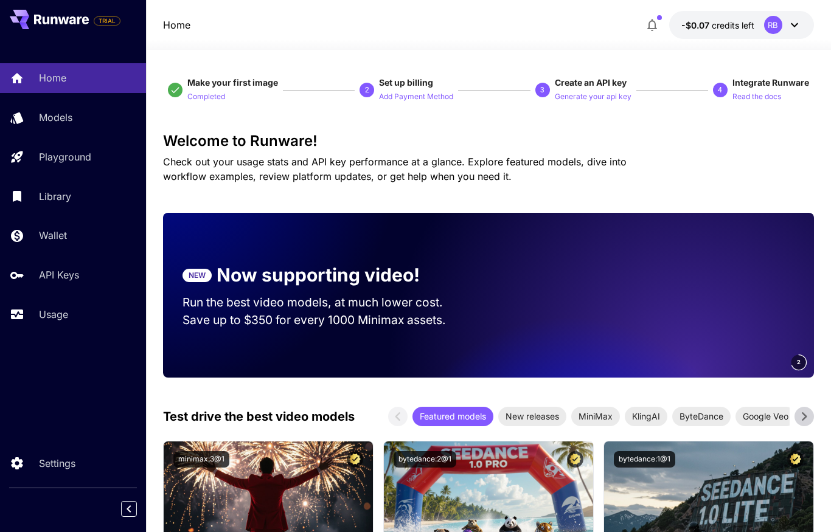
click at [772, 27] on div "RB" at bounding box center [773, 25] width 18 height 18
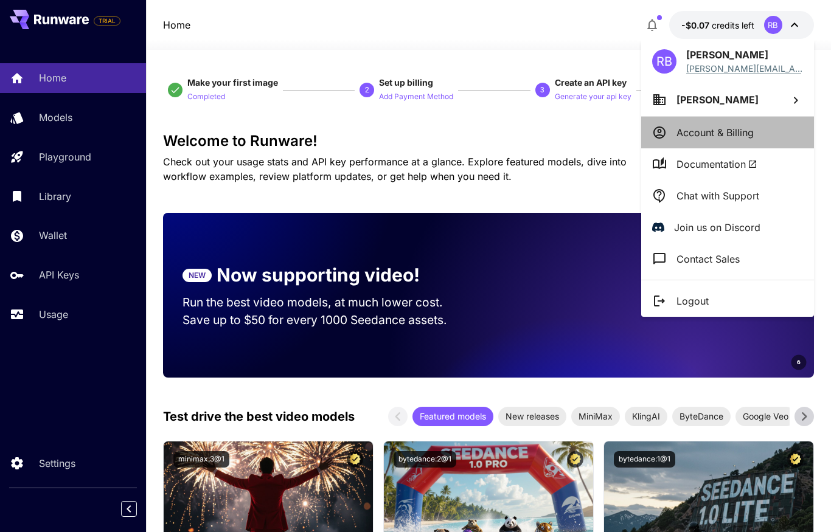
click at [723, 133] on p "Account & Billing" at bounding box center [715, 132] width 77 height 15
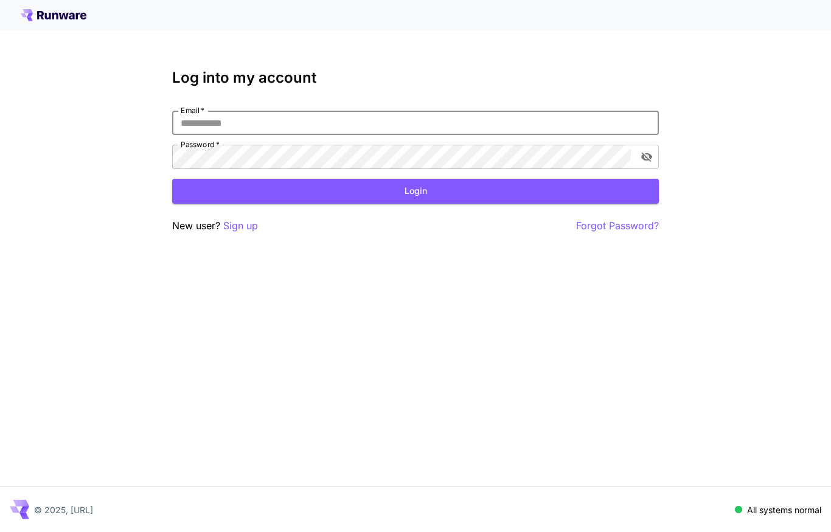
click at [368, 130] on input "Email   *" at bounding box center [415, 123] width 487 height 24
type input "**********"
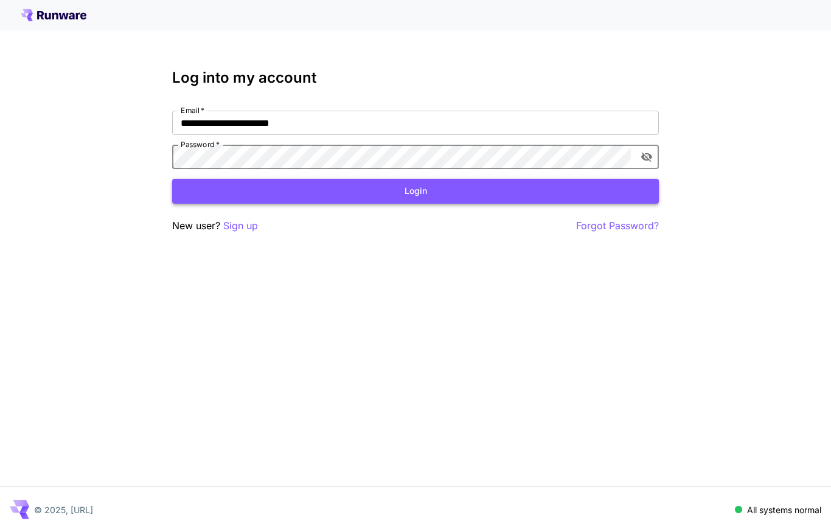
click at [425, 196] on button "Login" at bounding box center [415, 191] width 487 height 25
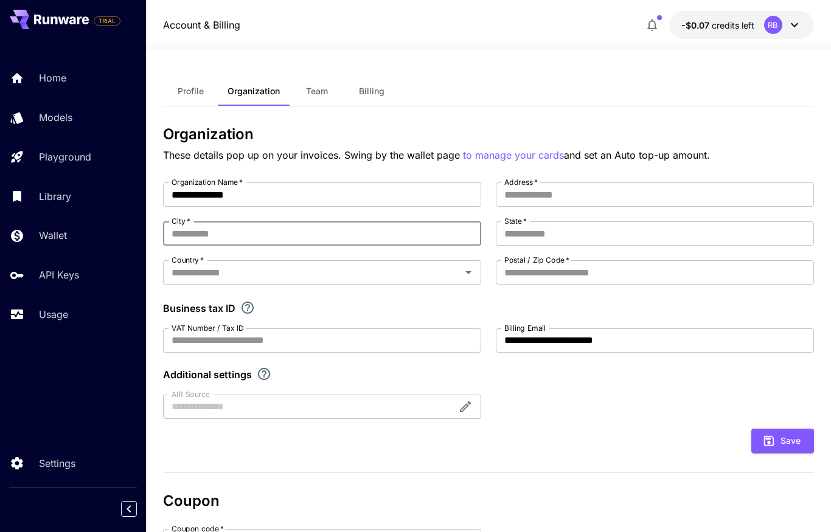
click at [282, 234] on input "City   *" at bounding box center [322, 233] width 318 height 24
type input "********"
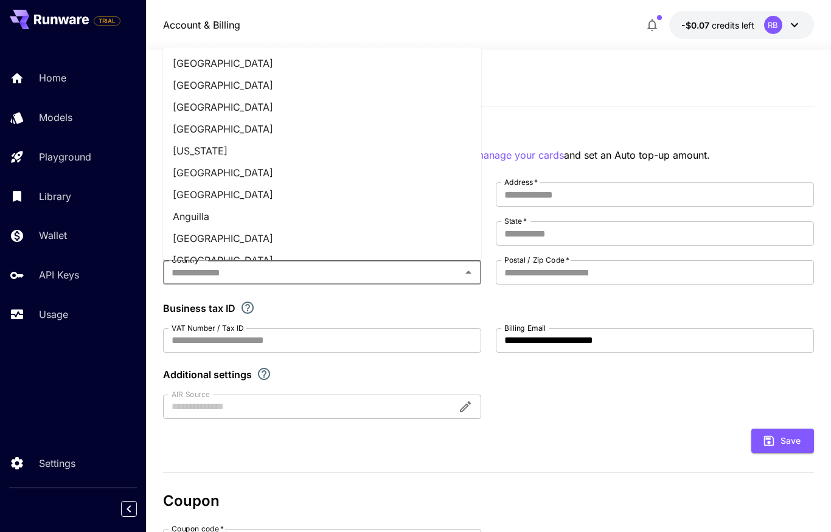
click at [402, 273] on input "Country   *" at bounding box center [312, 272] width 291 height 17
type input "*"
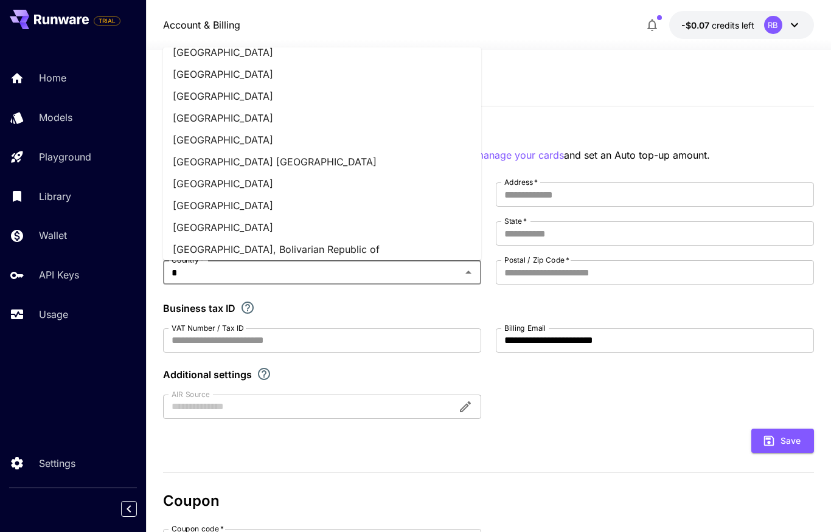
scroll to position [1718, 0]
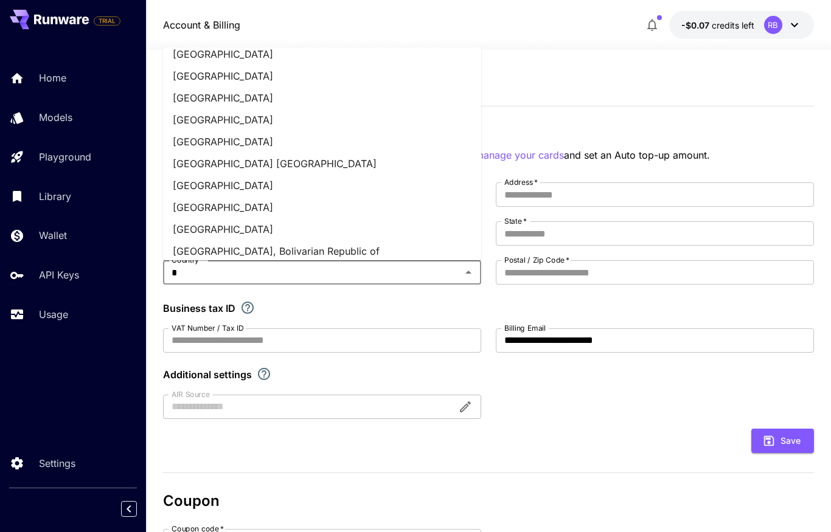
click at [245, 146] on li "United States" at bounding box center [322, 142] width 318 height 22
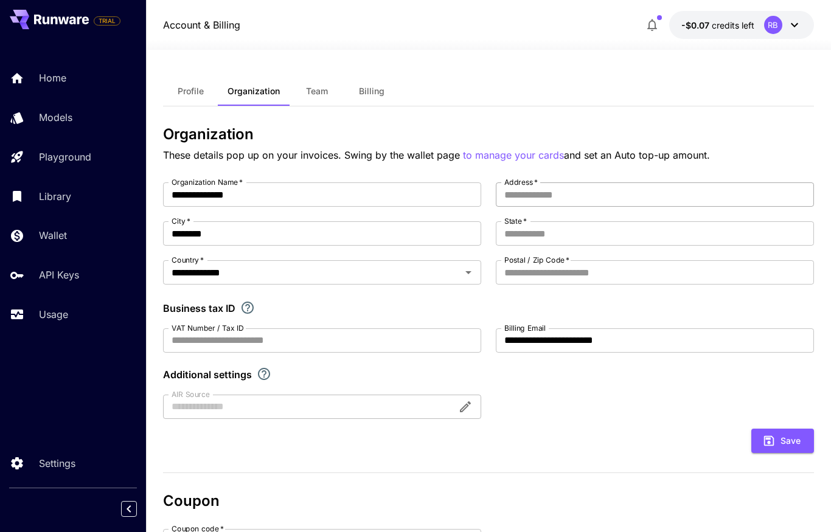
click at [541, 195] on input "Address   *" at bounding box center [655, 195] width 318 height 24
type input "**********"
click at [542, 233] on input "State   *" at bounding box center [655, 233] width 318 height 24
type input "**"
click at [557, 273] on input "Postal / Zip Code   *" at bounding box center [655, 272] width 318 height 24
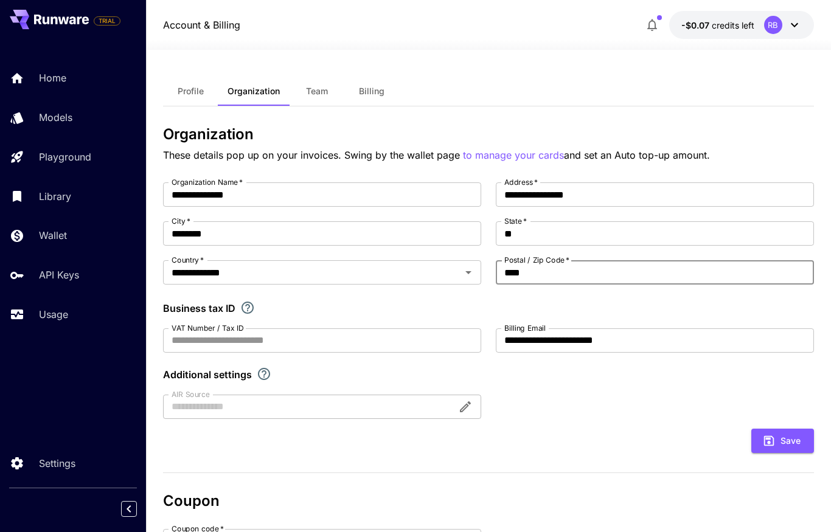
type input "*****"
click at [378, 90] on span "Billing" at bounding box center [372, 91] width 26 height 11
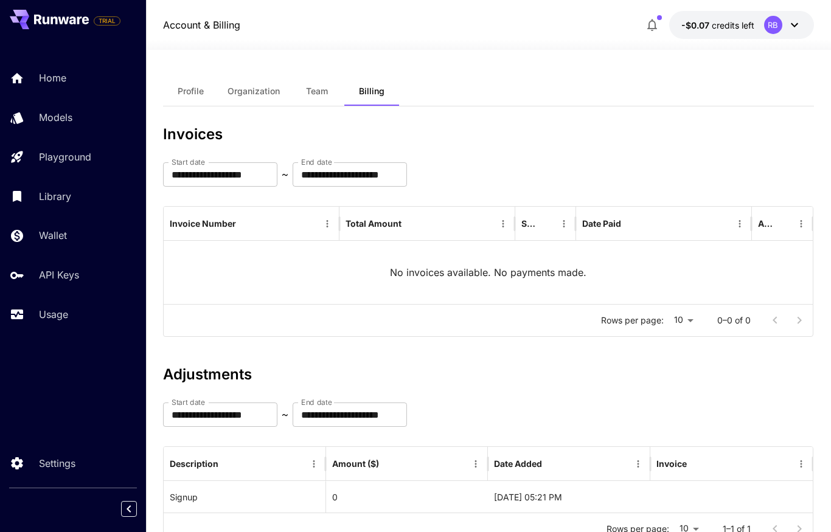
click at [251, 96] on span "Organization" at bounding box center [254, 91] width 52 height 11
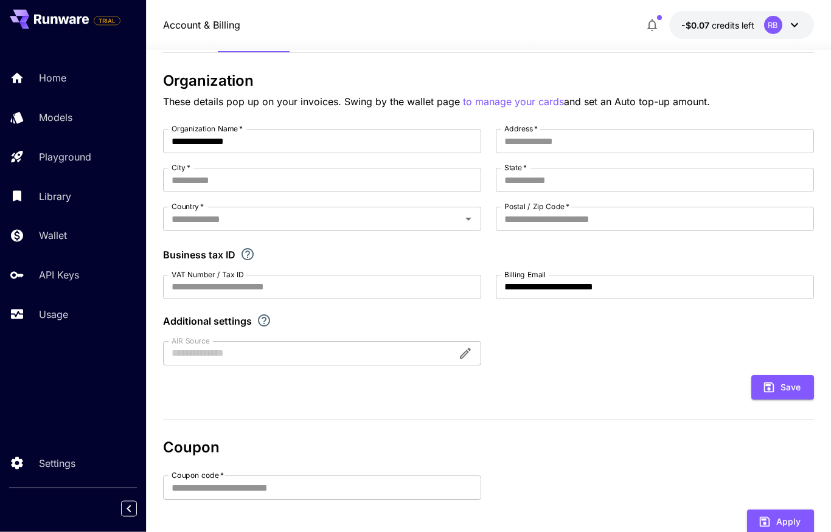
scroll to position [46, 0]
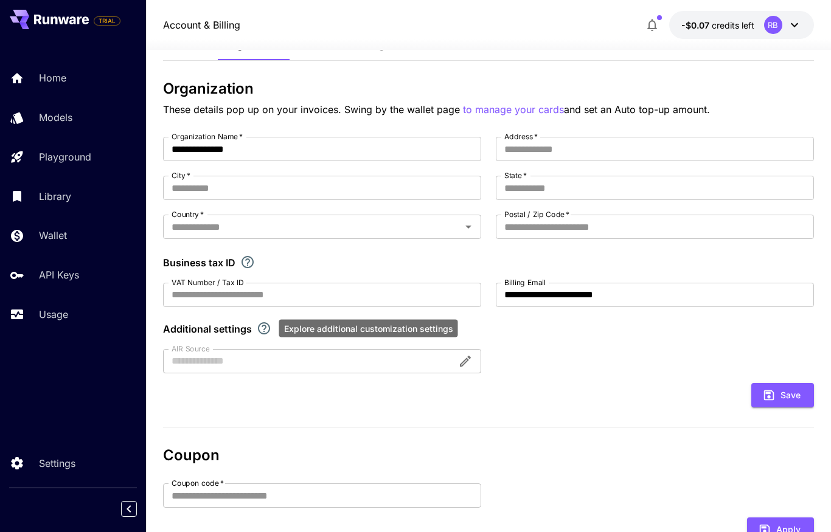
click at [262, 329] on icon "Explore additional customization settings" at bounding box center [264, 328] width 15 height 15
click at [259, 329] on icon "Explore additional customization settings" at bounding box center [264, 328] width 15 height 15
click at [399, 402] on div "Save" at bounding box center [488, 395] width 651 height 25
click at [463, 361] on div at bounding box center [322, 361] width 318 height 24
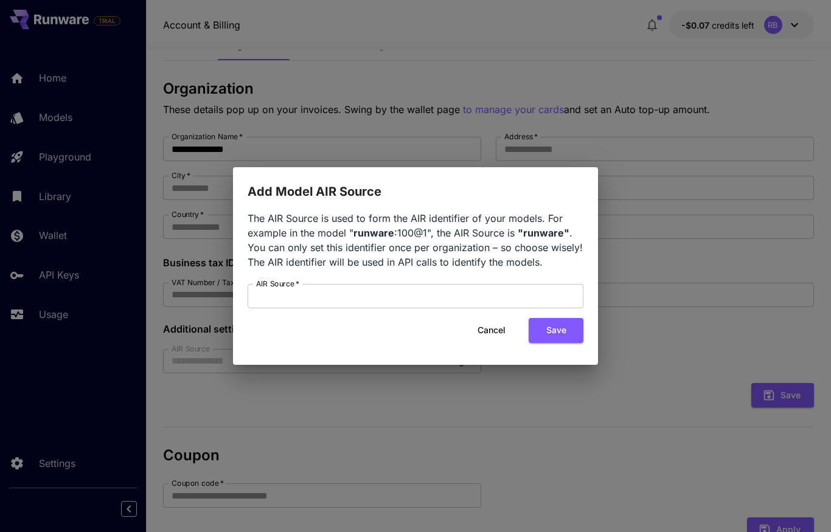
click at [492, 332] on button "Cancel" at bounding box center [491, 330] width 55 height 25
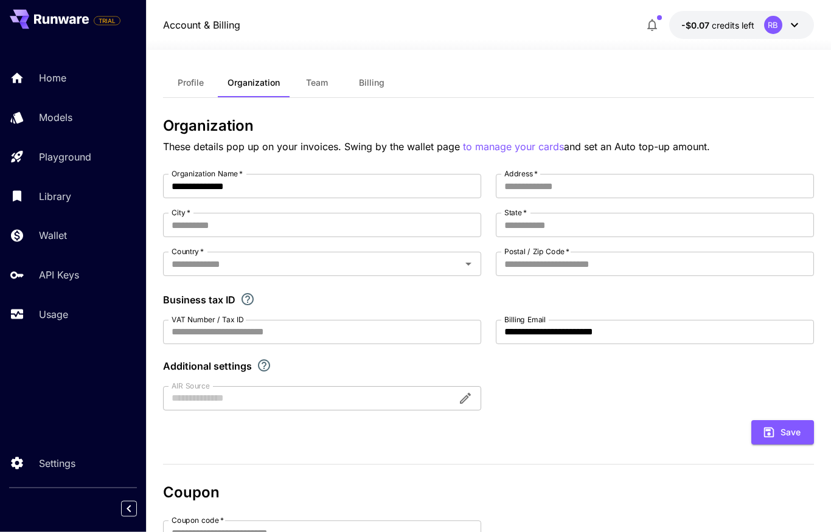
scroll to position [0, 0]
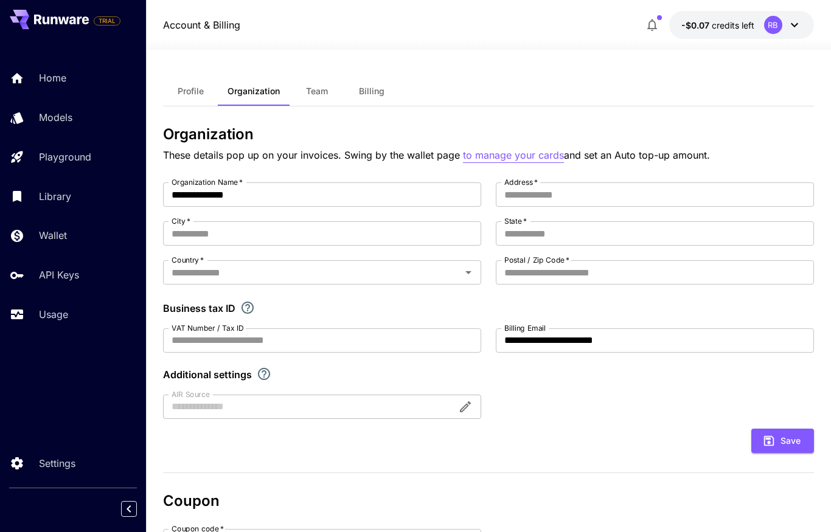
click at [499, 155] on p "to manage your cards" at bounding box center [513, 155] width 101 height 15
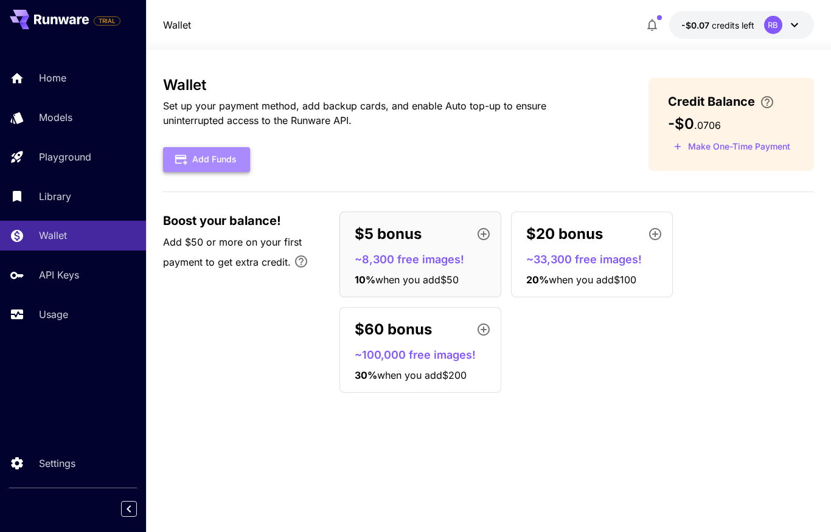
click at [213, 157] on button "Add Funds" at bounding box center [206, 159] width 87 height 25
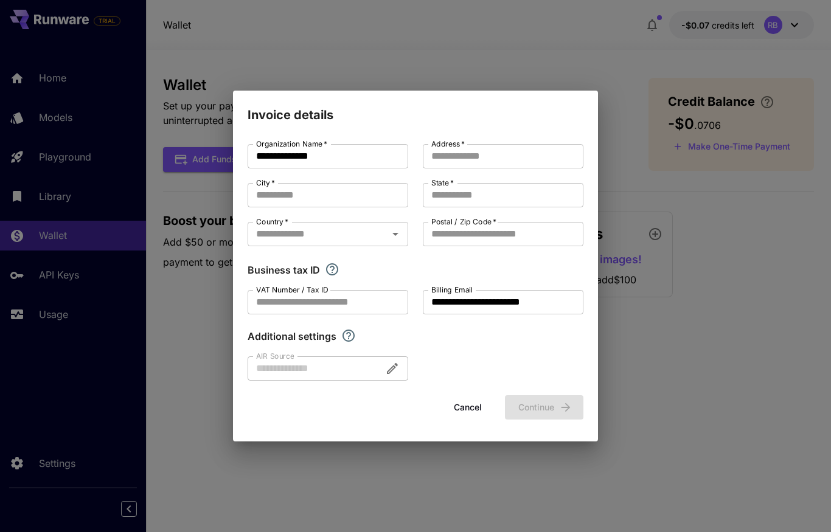
click at [458, 410] on button "Cancel" at bounding box center [468, 407] width 55 height 25
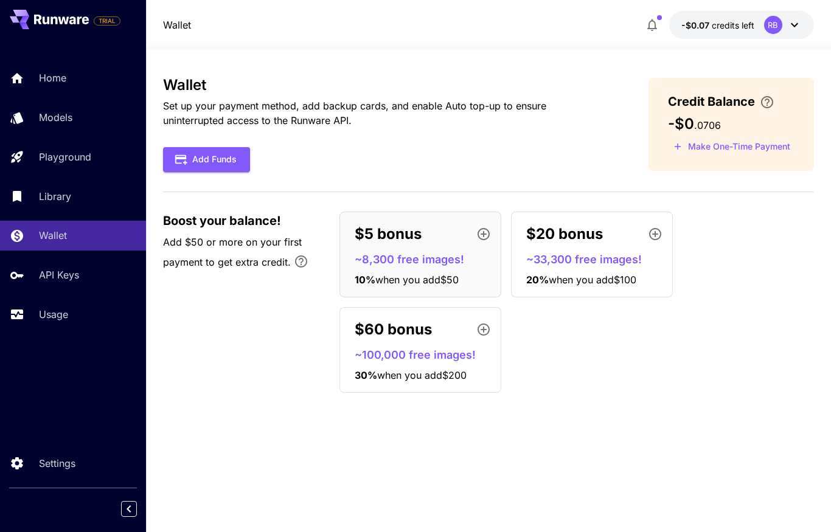
click at [793, 27] on icon at bounding box center [794, 25] width 15 height 15
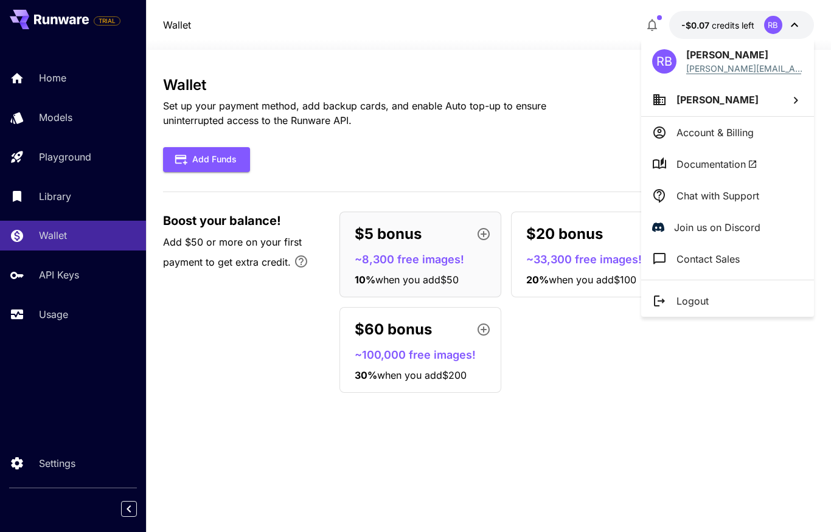
click at [725, 134] on p "Account & Billing" at bounding box center [715, 132] width 77 height 15
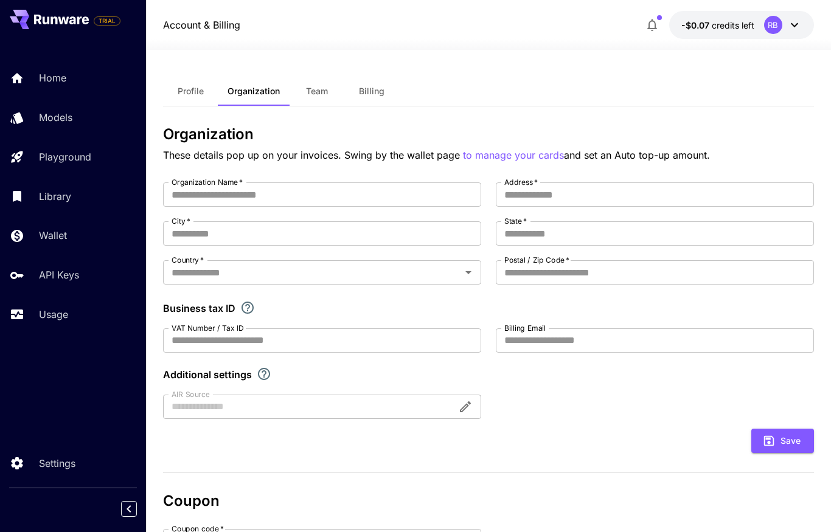
type input "**********"
click at [521, 158] on p "to manage your cards" at bounding box center [513, 155] width 101 height 15
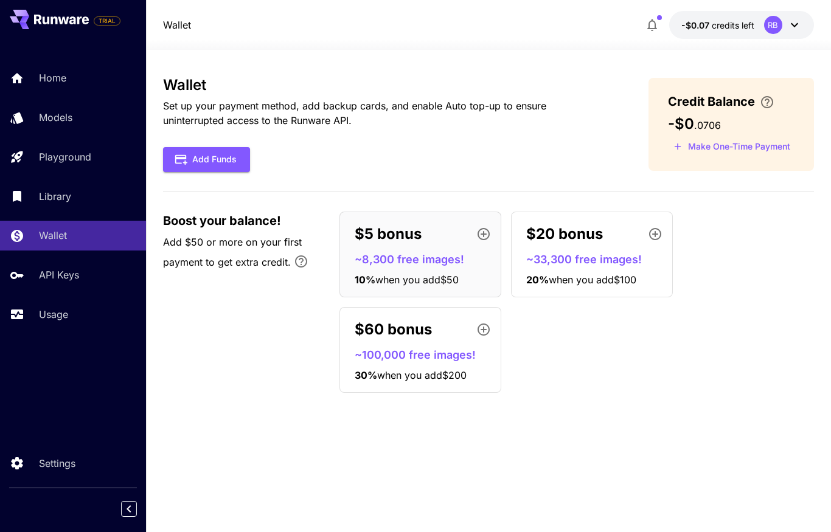
click at [482, 234] on icon "button" at bounding box center [484, 234] width 12 height 12
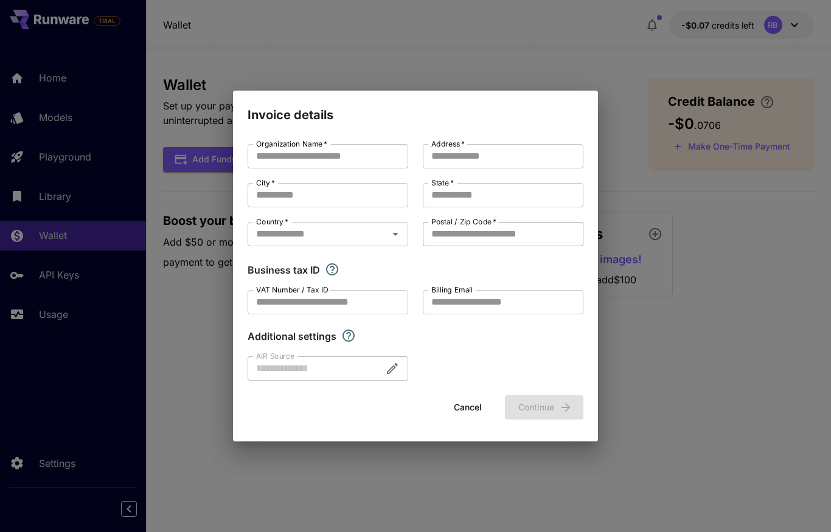
type input "**********"
click at [393, 369] on div at bounding box center [328, 369] width 161 height 24
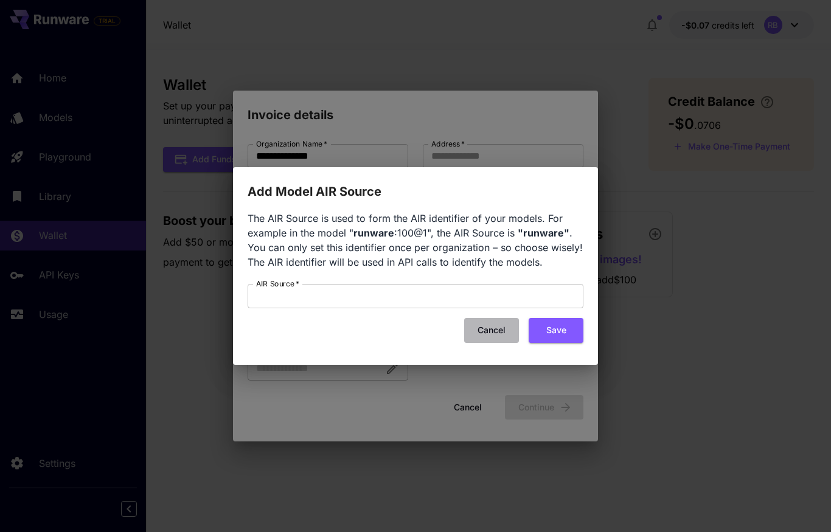
click at [493, 332] on button "Cancel" at bounding box center [491, 330] width 55 height 25
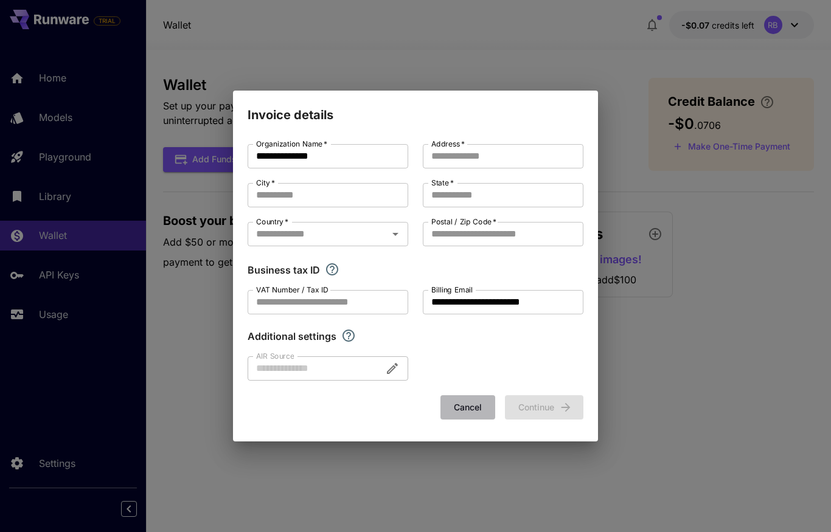
click at [463, 409] on button "Cancel" at bounding box center [468, 407] width 55 height 25
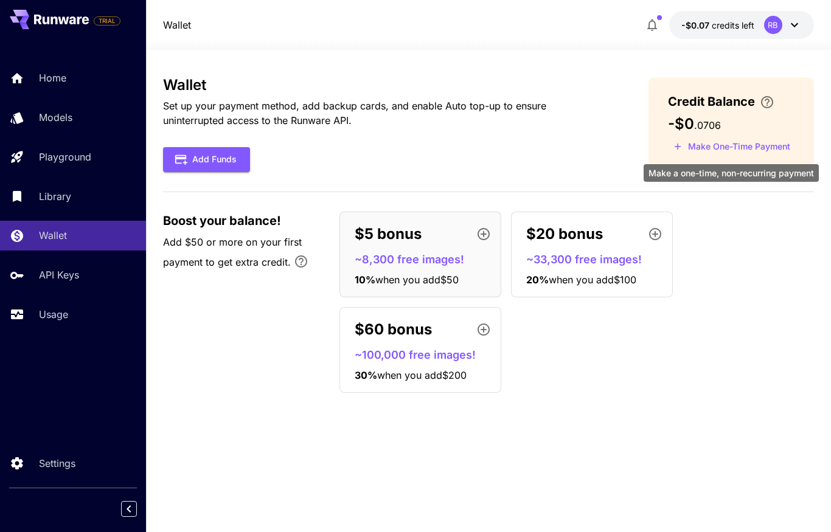
click at [722, 147] on button "Make One-Time Payment" at bounding box center [732, 147] width 128 height 19
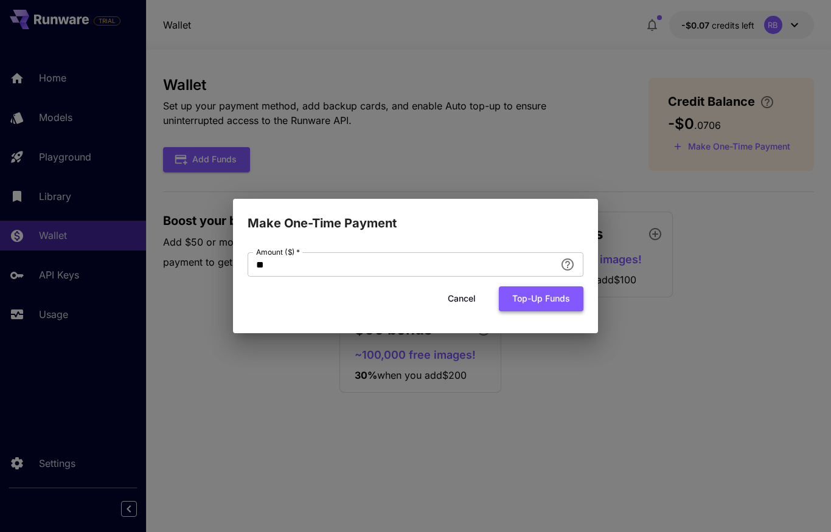
click at [529, 306] on button "Top-up funds" at bounding box center [541, 299] width 85 height 25
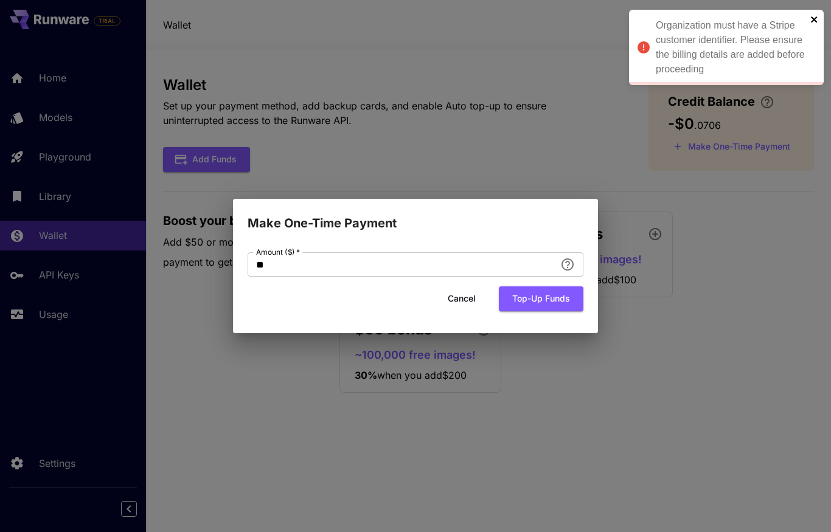
click at [815, 21] on icon "close" at bounding box center [814, 20] width 9 height 10
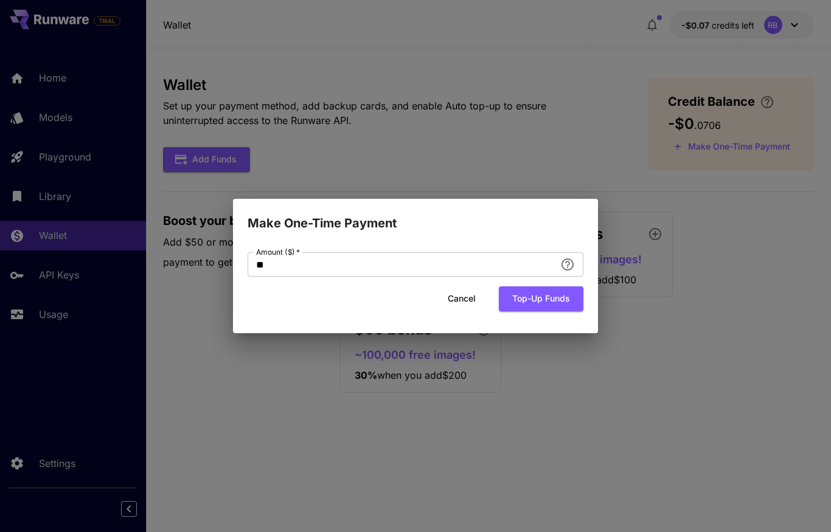
click at [460, 298] on button "Cancel" at bounding box center [461, 299] width 55 height 25
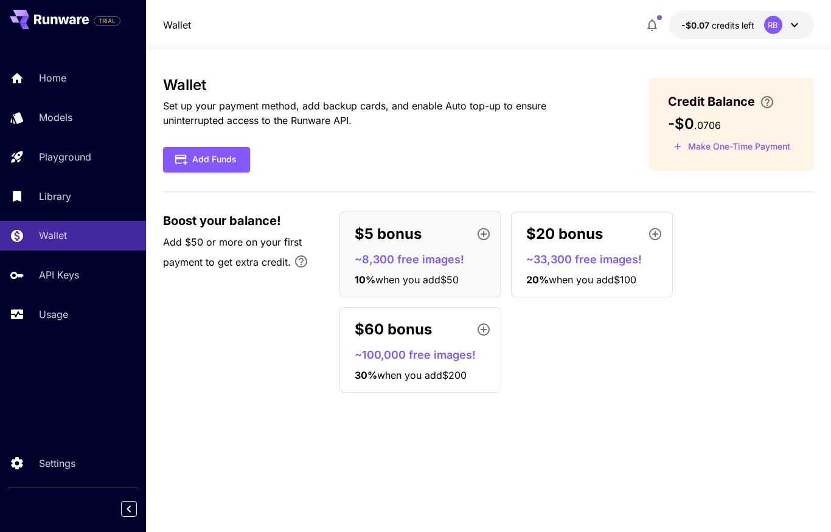
click at [779, 26] on div "RB" at bounding box center [773, 25] width 18 height 18
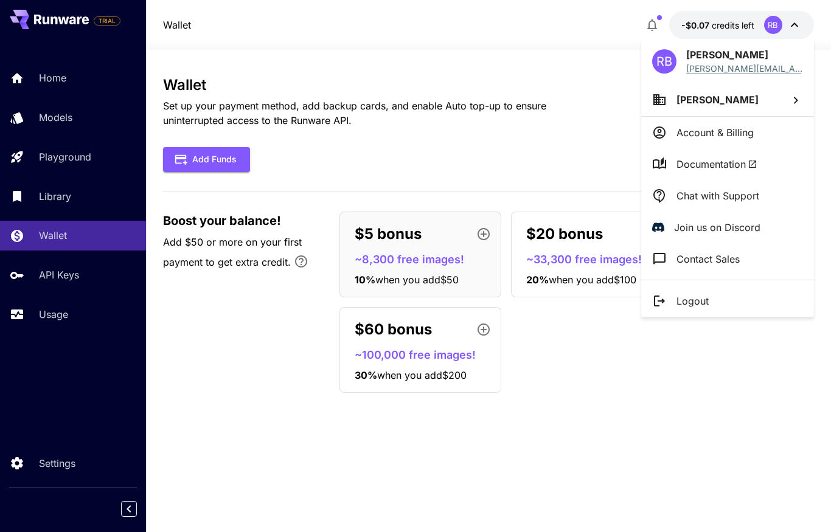
click at [473, 133] on div at bounding box center [415, 266] width 831 height 532
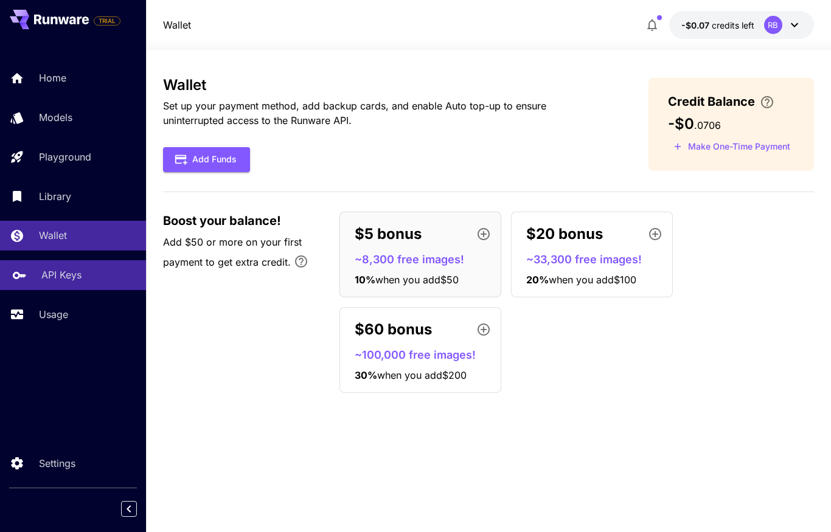
click at [89, 284] on link "API Keys" at bounding box center [73, 275] width 146 height 30
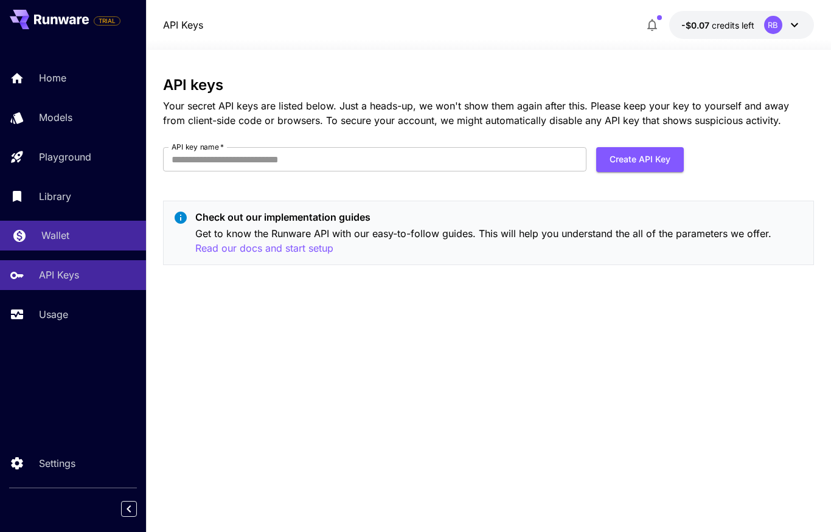
click at [88, 240] on div "Wallet" at bounding box center [88, 235] width 95 height 15
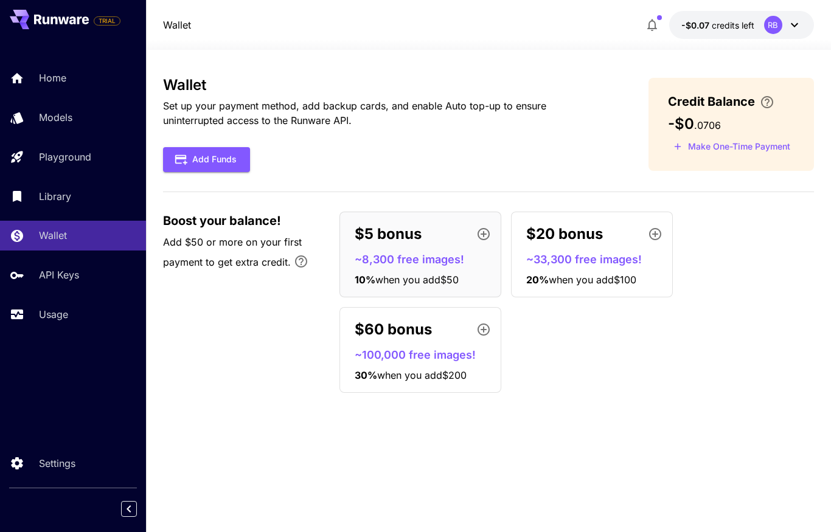
click at [791, 27] on icon at bounding box center [794, 25] width 15 height 15
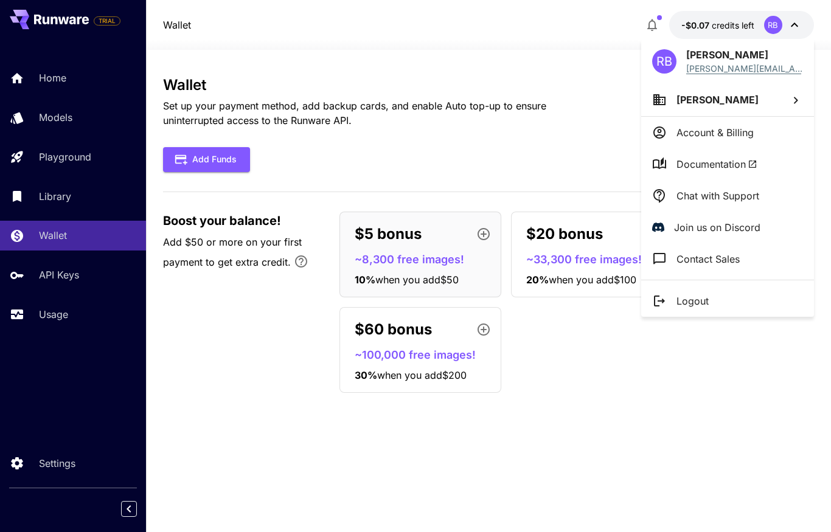
click at [736, 137] on p "Account & Billing" at bounding box center [715, 132] width 77 height 15
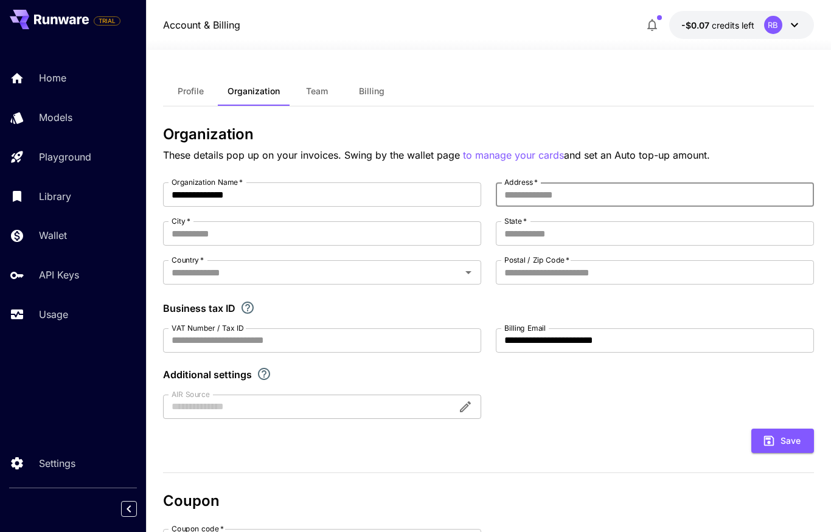
click at [579, 195] on input "Address   *" at bounding box center [655, 195] width 318 height 24
type input "**********"
click at [563, 234] on input "State   *" at bounding box center [655, 233] width 318 height 24
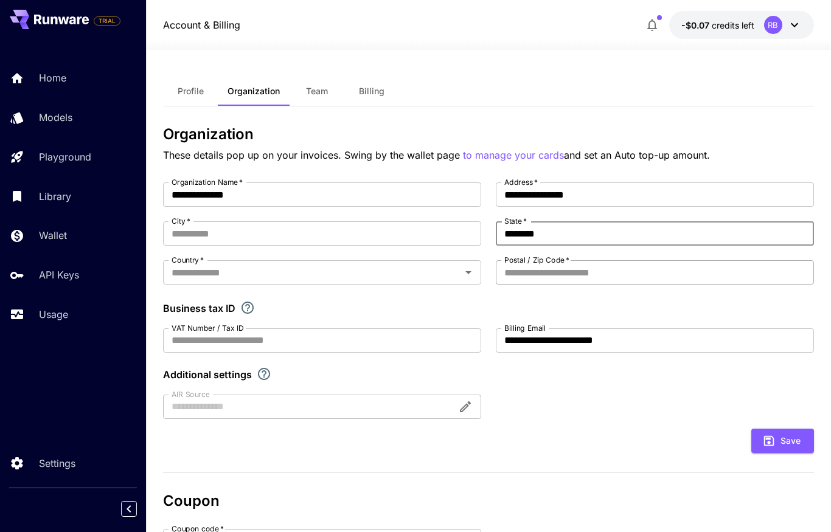
type input "********"
click at [558, 275] on input "Postal / Zip Code   *" at bounding box center [655, 272] width 318 height 24
type input "*"
type input "*****"
click at [236, 232] on input "City   *" at bounding box center [322, 233] width 318 height 24
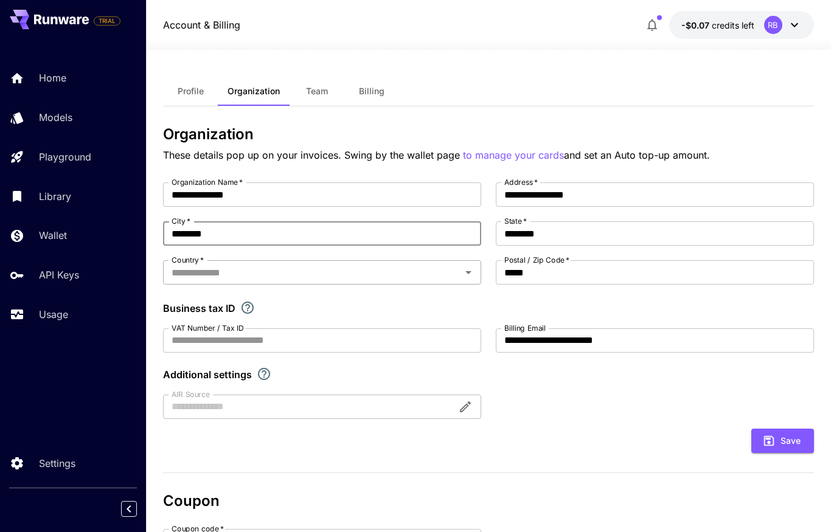
type input "********"
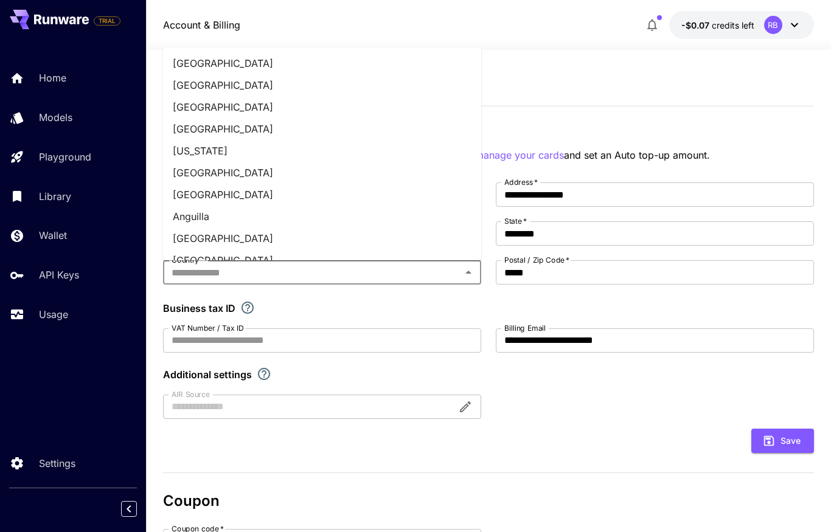
click at [279, 268] on input "Country   *" at bounding box center [312, 272] width 291 height 17
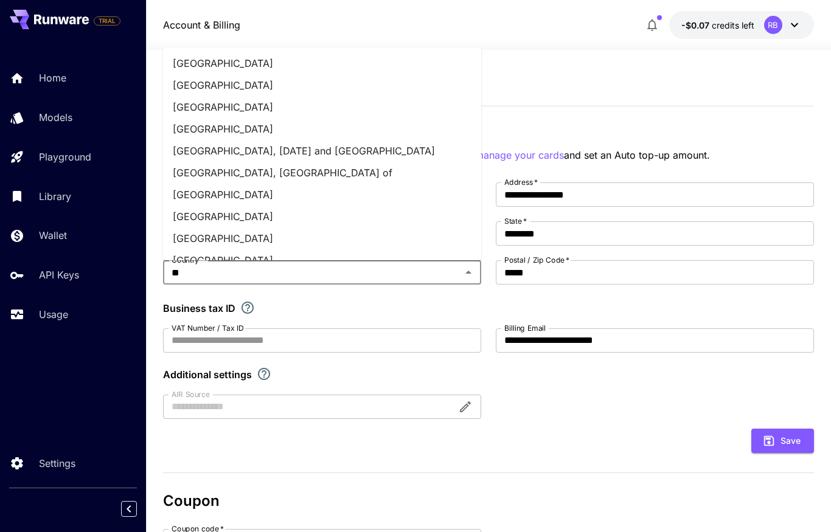
type input "***"
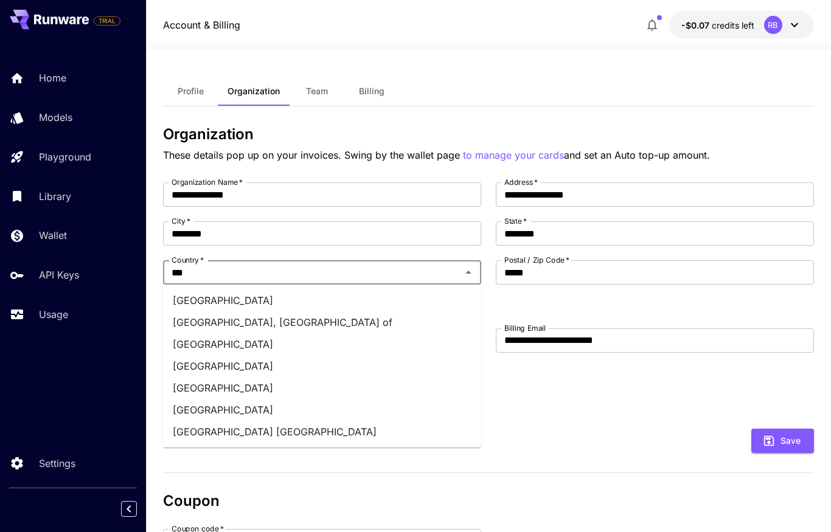
click at [248, 414] on li "United States" at bounding box center [322, 410] width 318 height 22
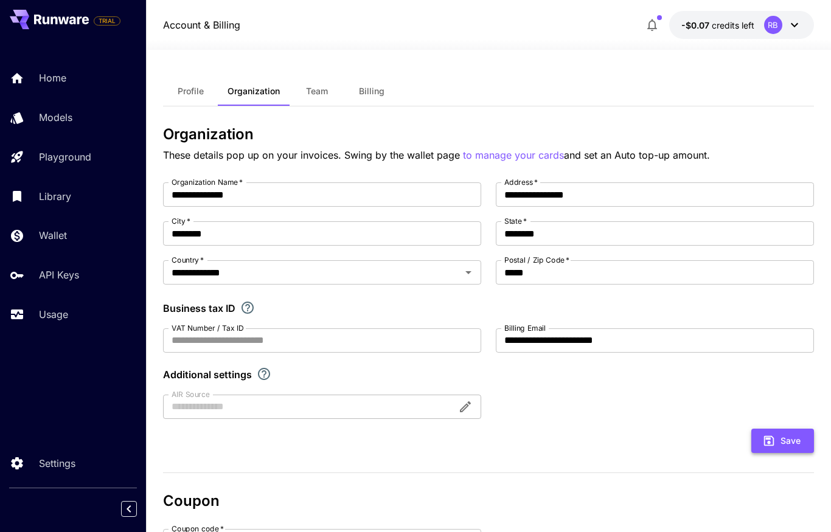
click at [776, 442] on icon "submit" at bounding box center [768, 440] width 13 height 13
click at [318, 89] on span "Team" at bounding box center [317, 91] width 22 height 11
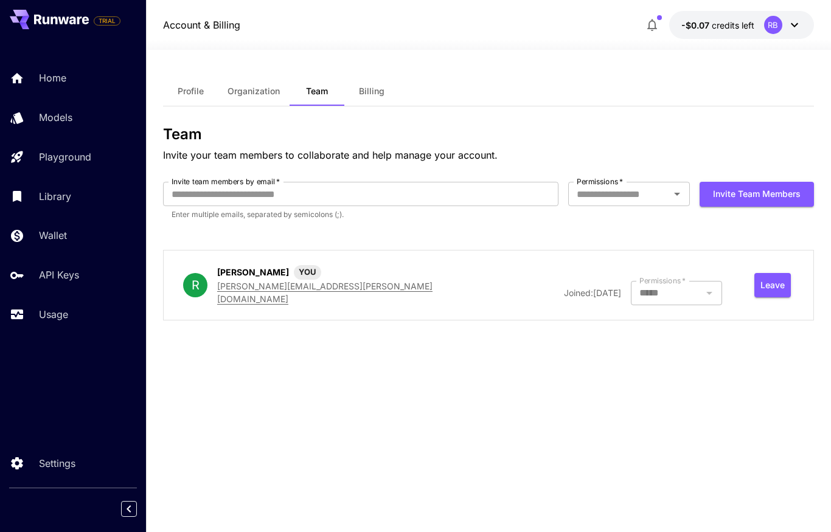
click at [364, 91] on span "Billing" at bounding box center [372, 91] width 26 height 11
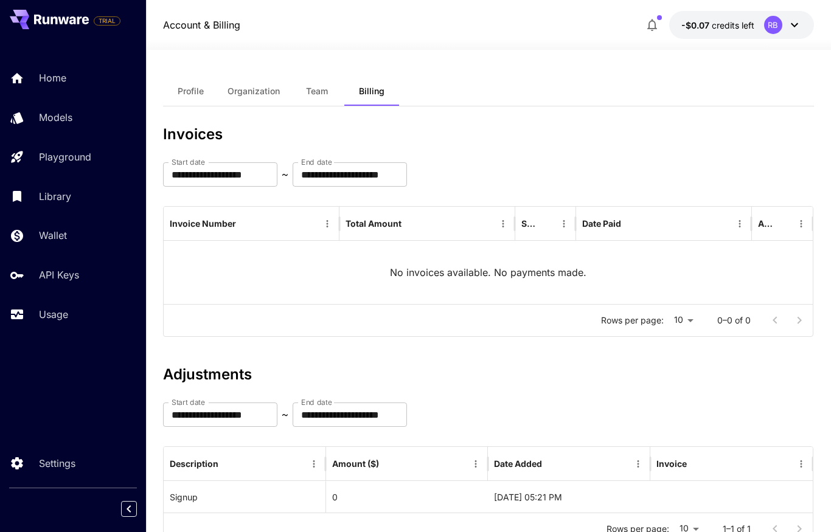
click at [191, 99] on button "Profile" at bounding box center [190, 91] width 55 height 29
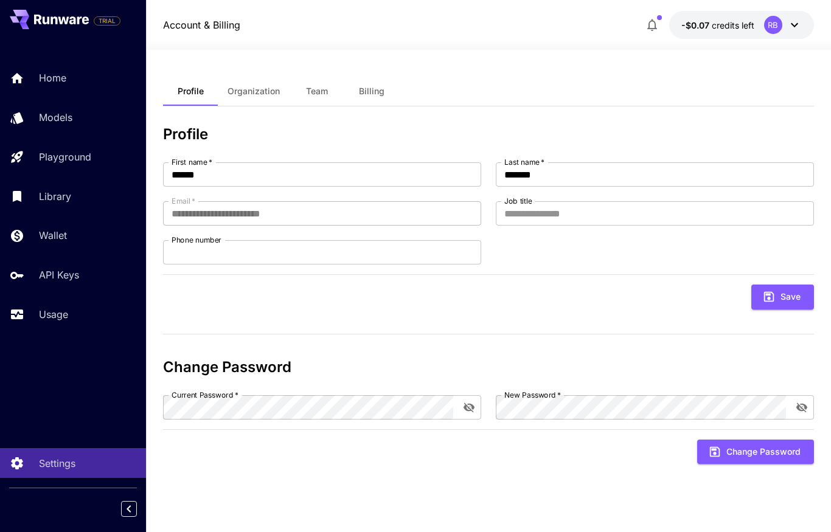
click at [257, 95] on span "Organization" at bounding box center [254, 91] width 52 height 11
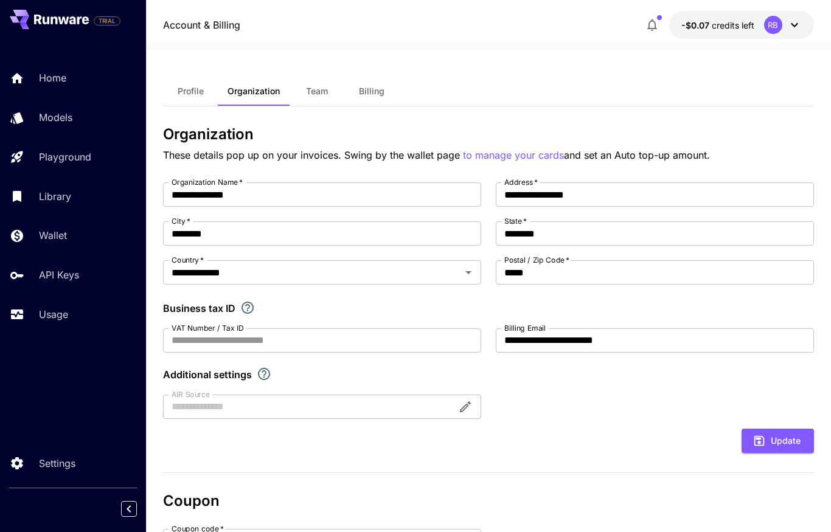
click at [324, 99] on button "Team" at bounding box center [317, 91] width 55 height 29
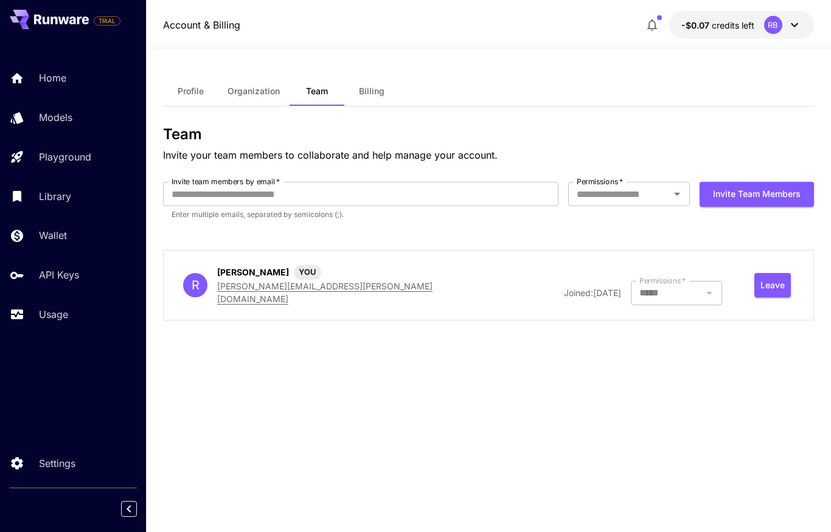
click at [379, 83] on button "Billing" at bounding box center [371, 91] width 55 height 29
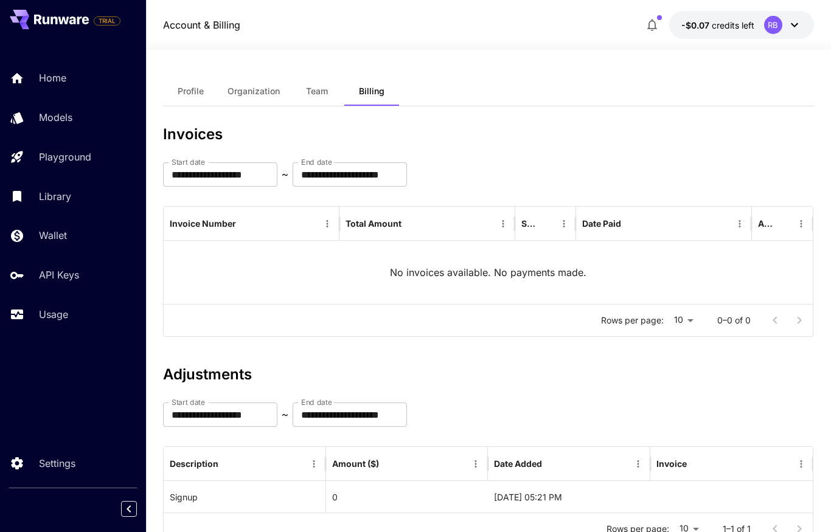
click at [778, 29] on div "RB" at bounding box center [773, 25] width 18 height 18
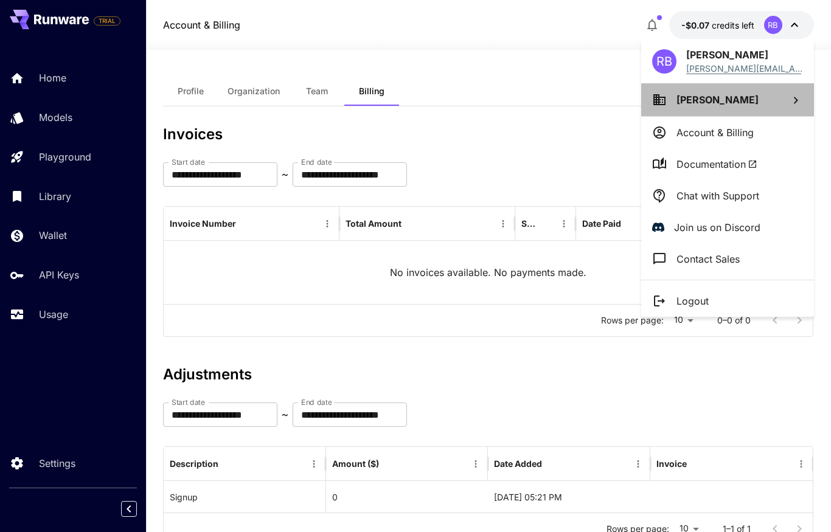
click at [738, 100] on span "Ronnie Beltran" at bounding box center [718, 100] width 82 height 12
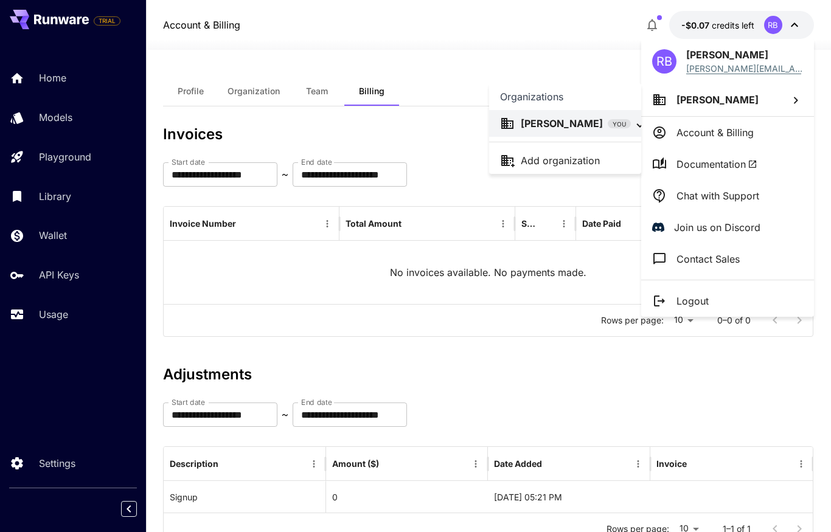
click at [433, 77] on div at bounding box center [415, 266] width 831 height 532
click at [770, 25] on div at bounding box center [415, 266] width 831 height 532
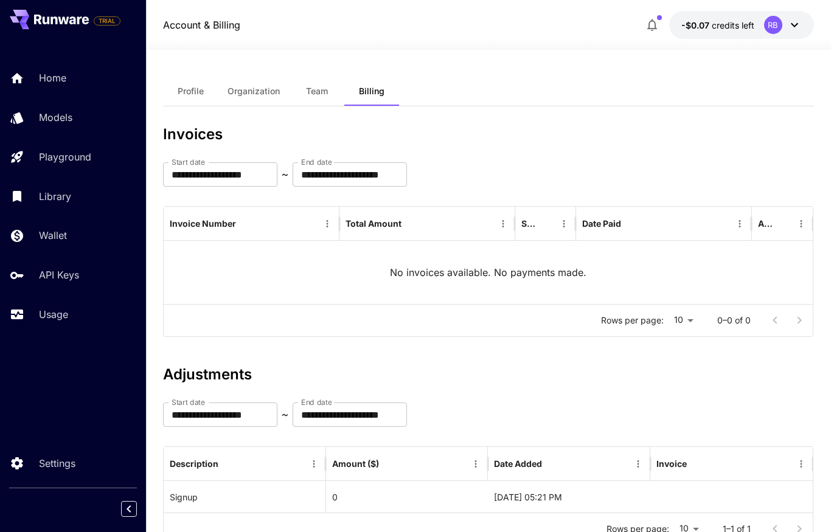
click at [770, 25] on div "RB" at bounding box center [773, 25] width 18 height 18
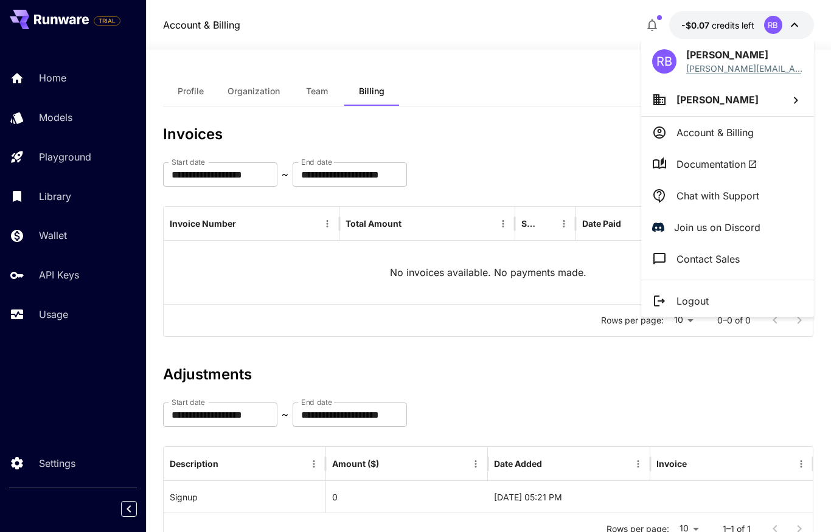
scroll to position [50, 0]
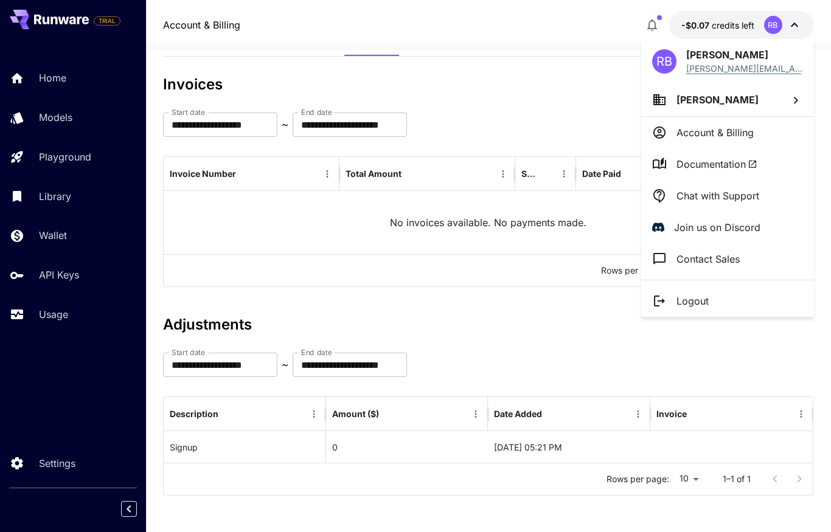
click at [534, 325] on div at bounding box center [415, 266] width 831 height 532
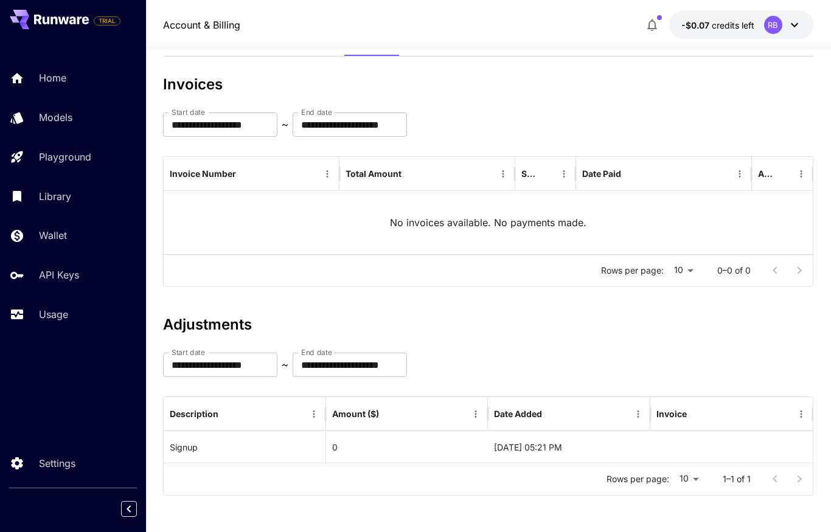
scroll to position [0, 0]
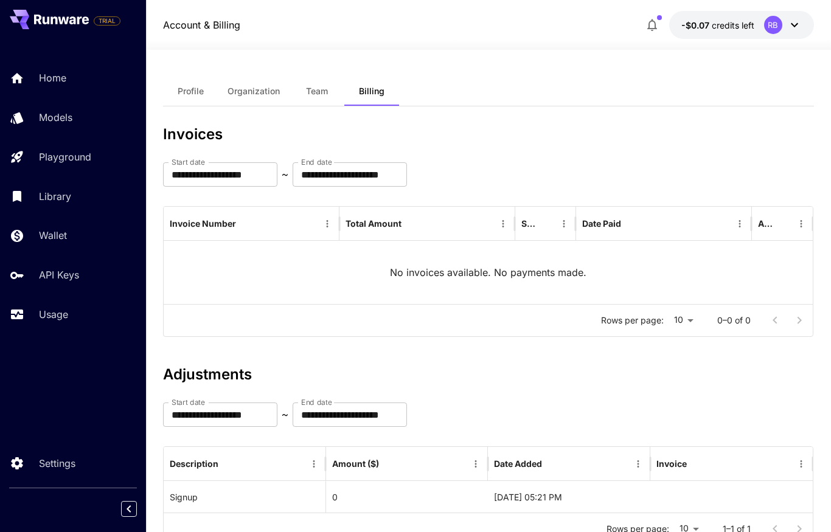
click at [315, 88] on span "Team" at bounding box center [317, 91] width 22 height 11
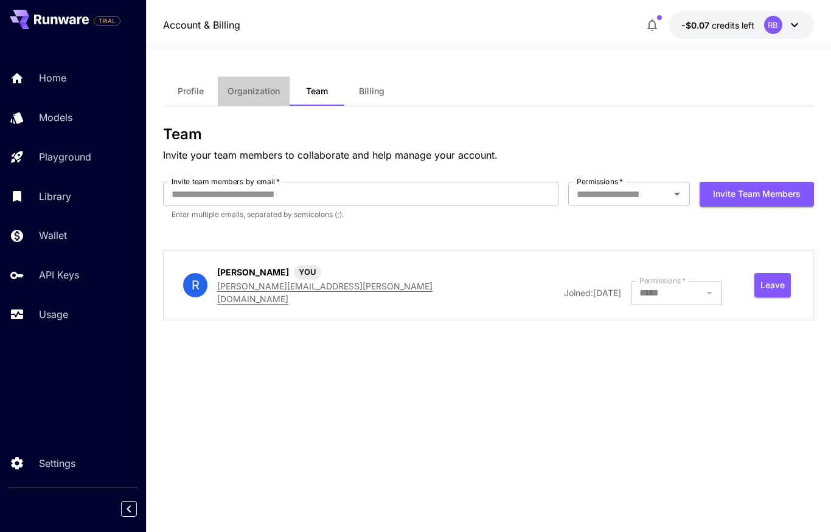
click at [267, 94] on span "Organization" at bounding box center [254, 91] width 52 height 11
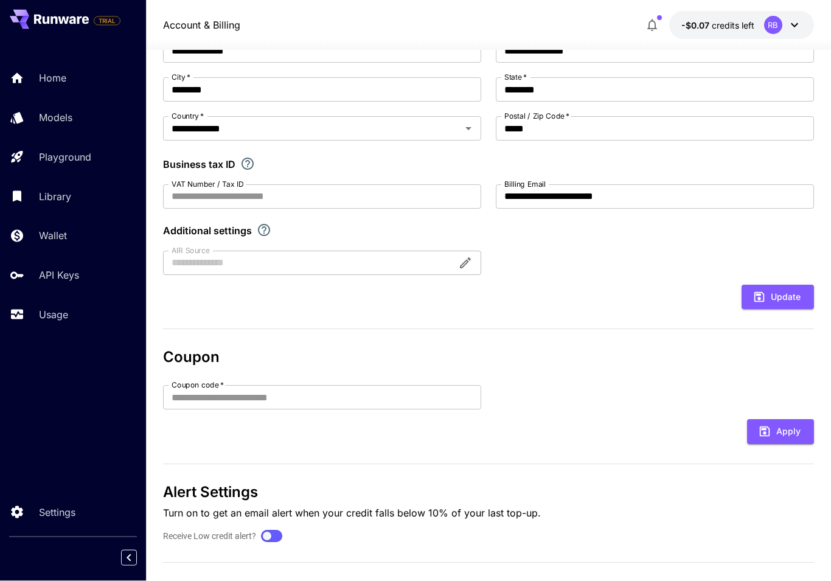
scroll to position [144, 0]
click at [265, 229] on icon "Explore additional customization settings" at bounding box center [264, 230] width 12 height 12
click at [468, 263] on div at bounding box center [322, 263] width 318 height 24
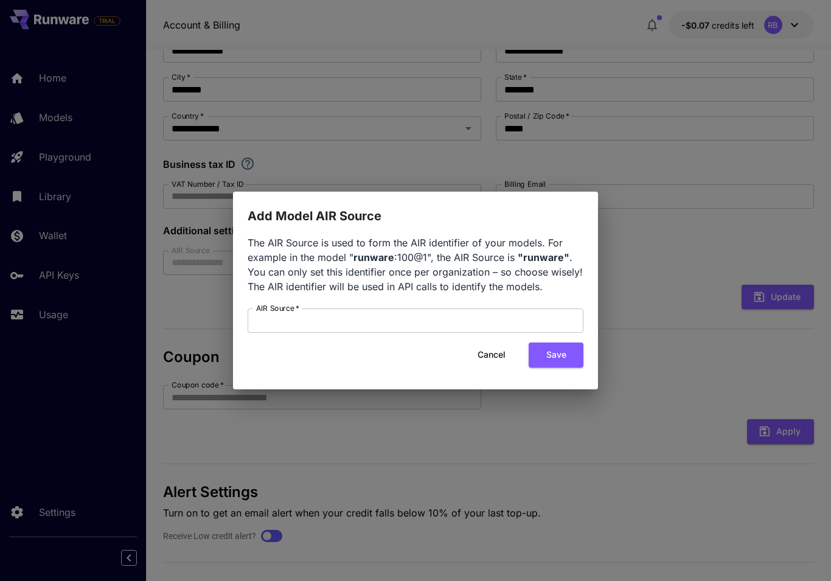
click at [500, 354] on button "Cancel" at bounding box center [491, 355] width 55 height 25
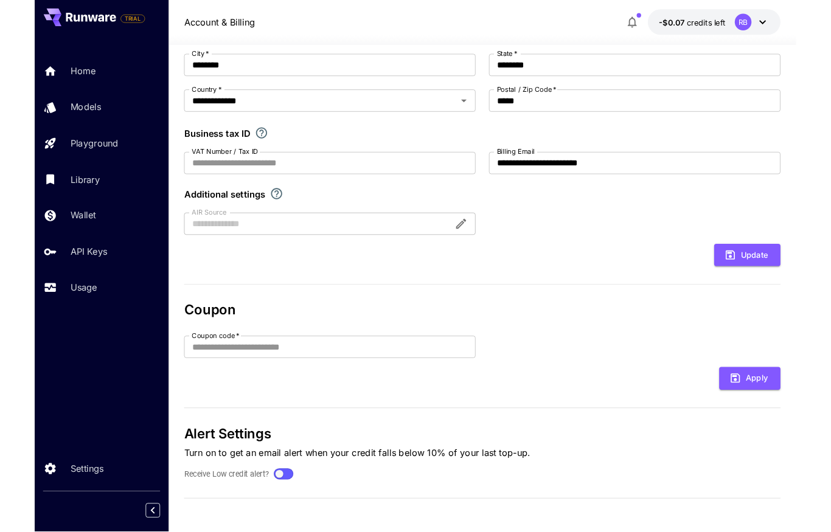
scroll to position [211, 0]
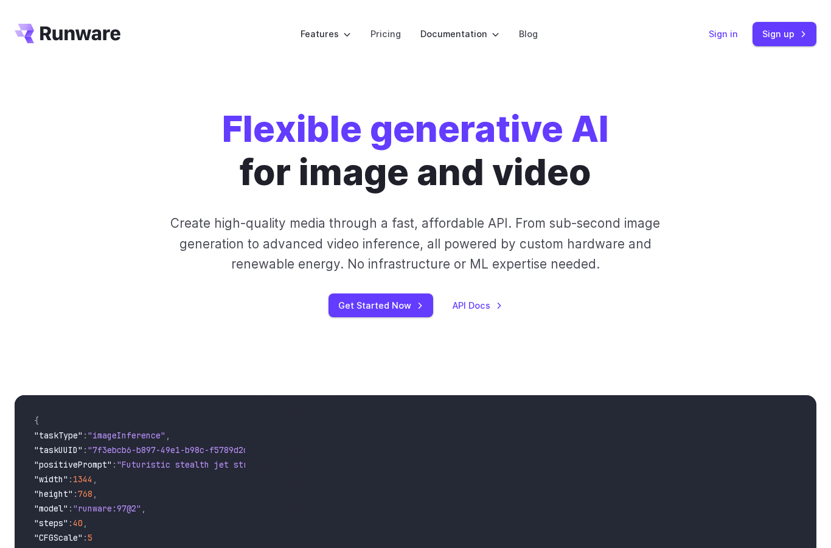
click at [726, 38] on link "Sign in" at bounding box center [723, 34] width 29 height 14
